Goal: Check status: Check status

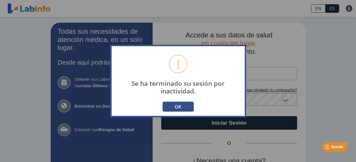
scroll to position [28, 0]
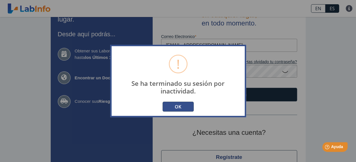
click at [179, 104] on button "OK" at bounding box center [177, 107] width 31 height 10
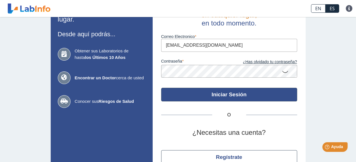
click at [223, 98] on button "Iniciar Sesión" at bounding box center [229, 95] width 136 height 14
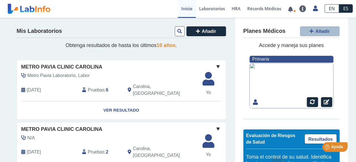
click at [100, 89] on span "Pruebas" at bounding box center [96, 90] width 17 height 7
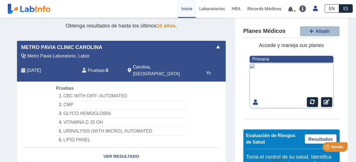
scroll to position [28, 0]
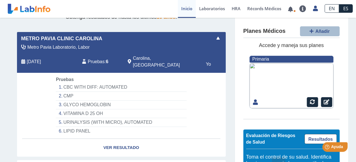
click at [81, 83] on li "CBC WITH DIFF: AUTOMATED" at bounding box center [121, 87] width 130 height 9
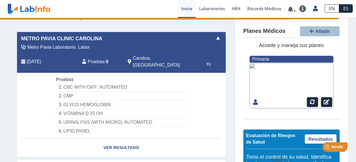
select select "**********"
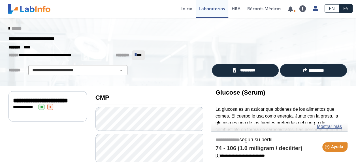
click at [8, 29] on icon at bounding box center [8, 28] width 1 height 5
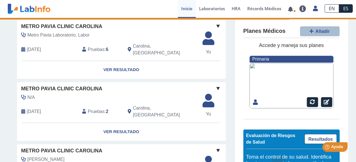
scroll to position [57, 0]
